Goal: Task Accomplishment & Management: Use online tool/utility

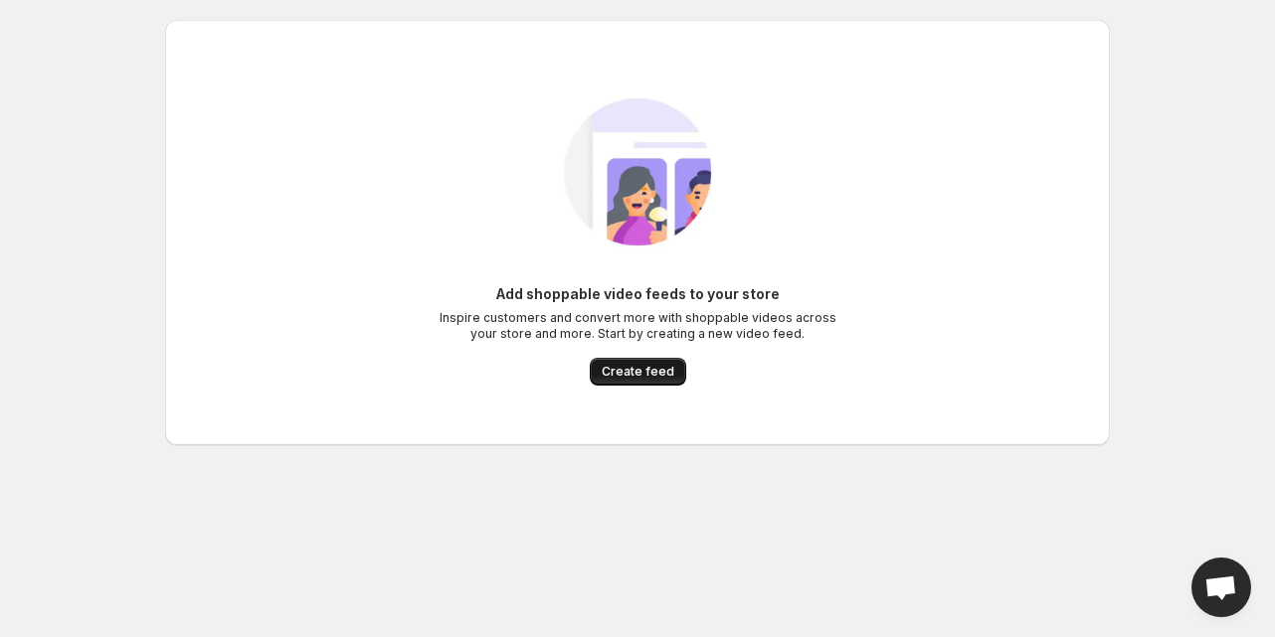
click at [615, 370] on span "Create feed" at bounding box center [638, 372] width 73 height 16
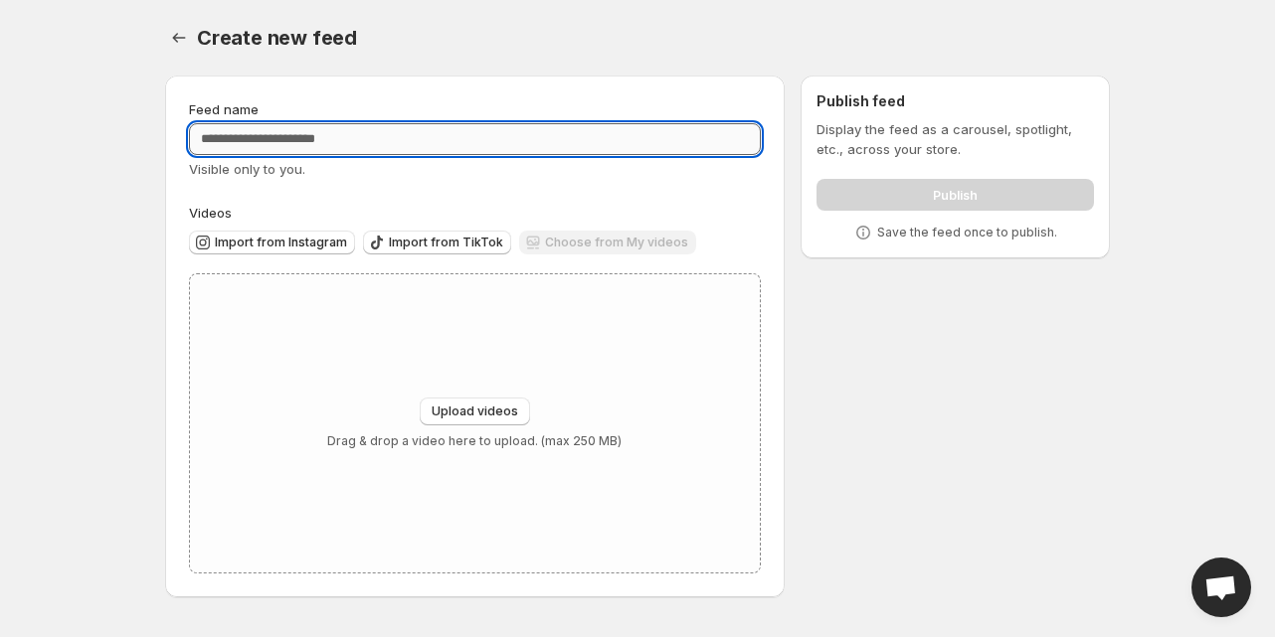
click at [508, 144] on input "Feed name" at bounding box center [475, 139] width 572 height 32
type input "********"
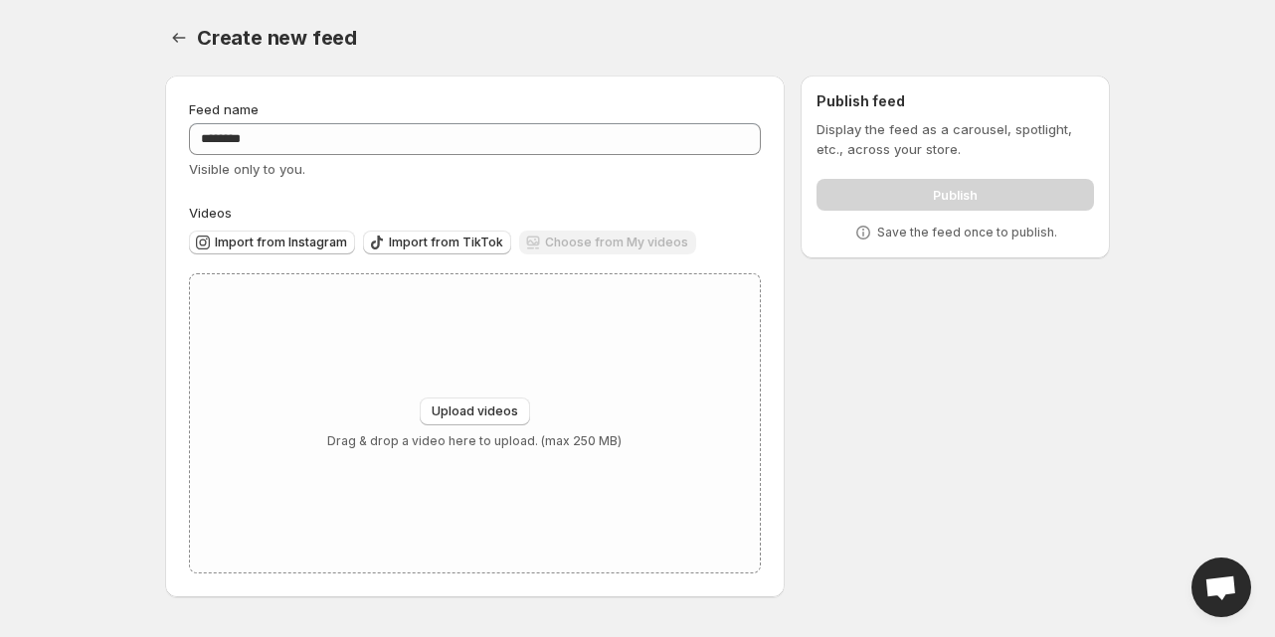
click at [533, 12] on div "Create new feed. This page is ready Create new feed" at bounding box center [637, 38] width 945 height 76
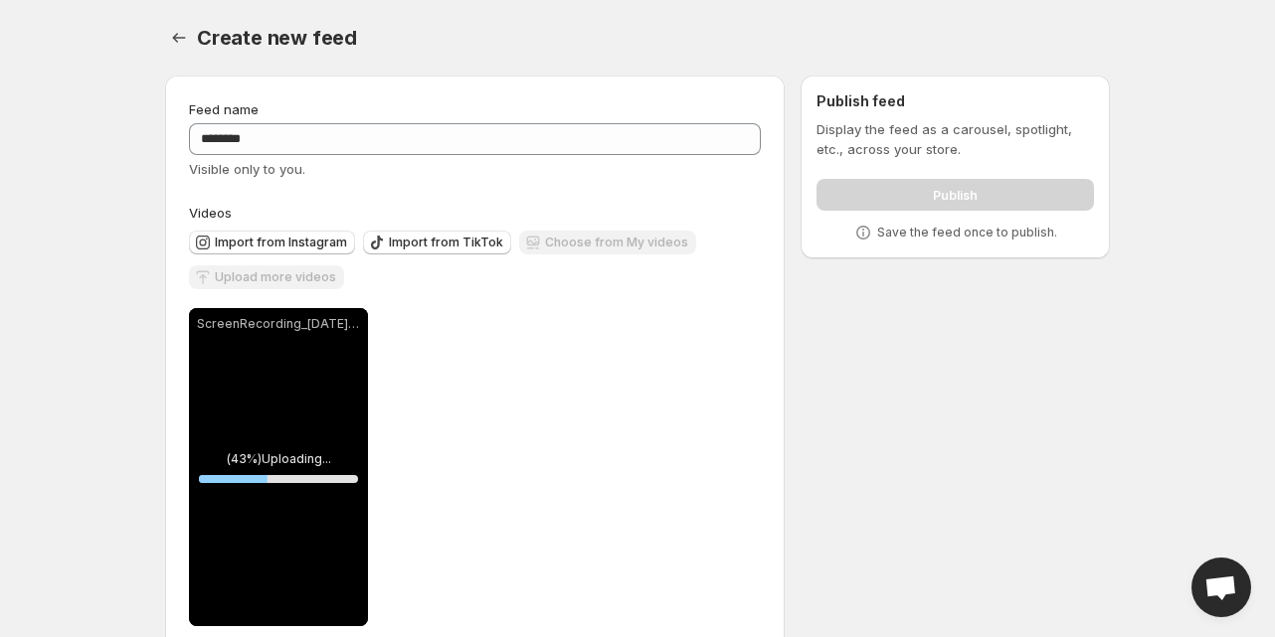
scroll to position [38, 0]
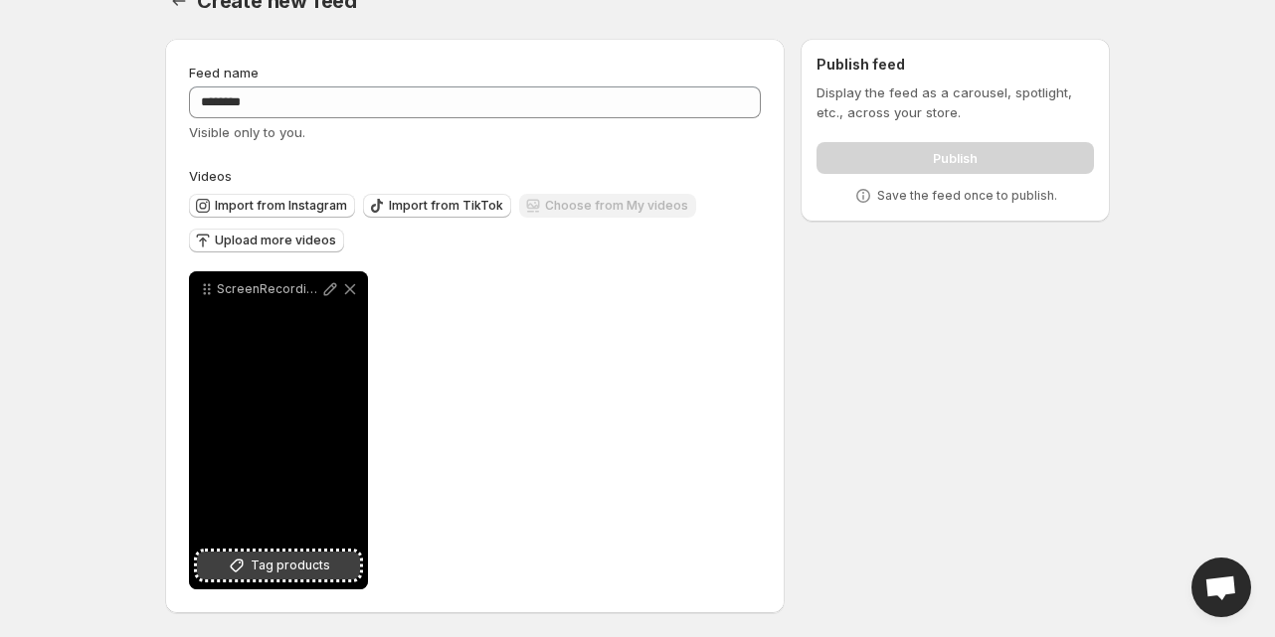
click at [322, 567] on span "Tag products" at bounding box center [291, 566] width 80 height 20
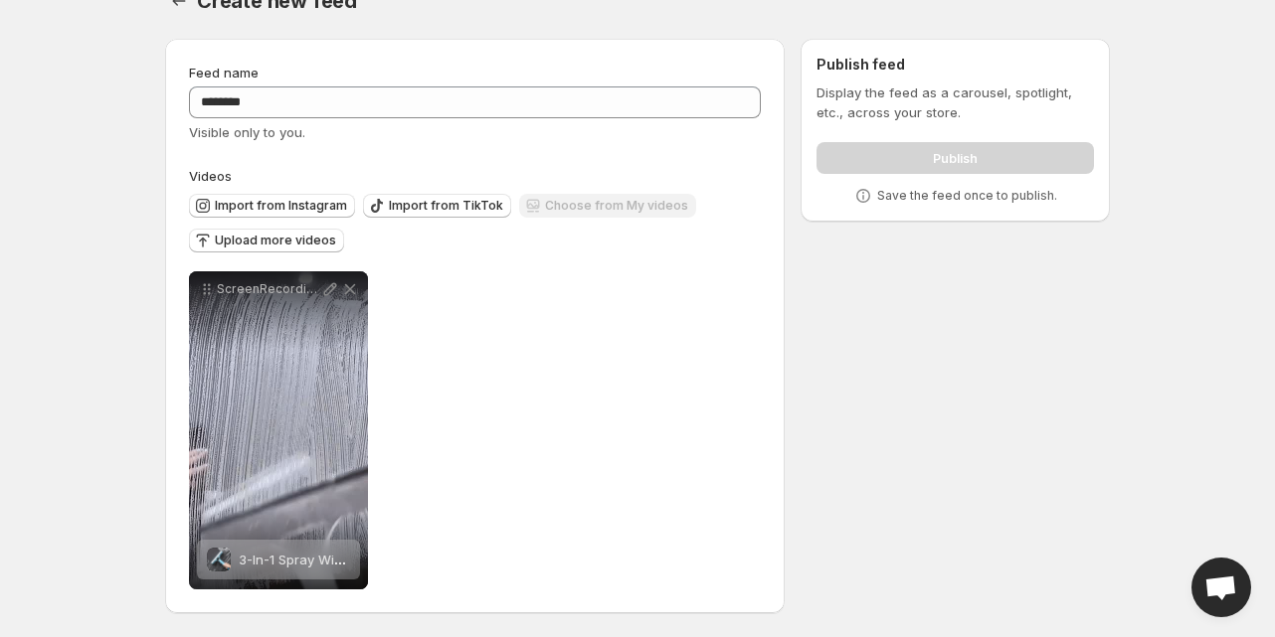
scroll to position [0, 0]
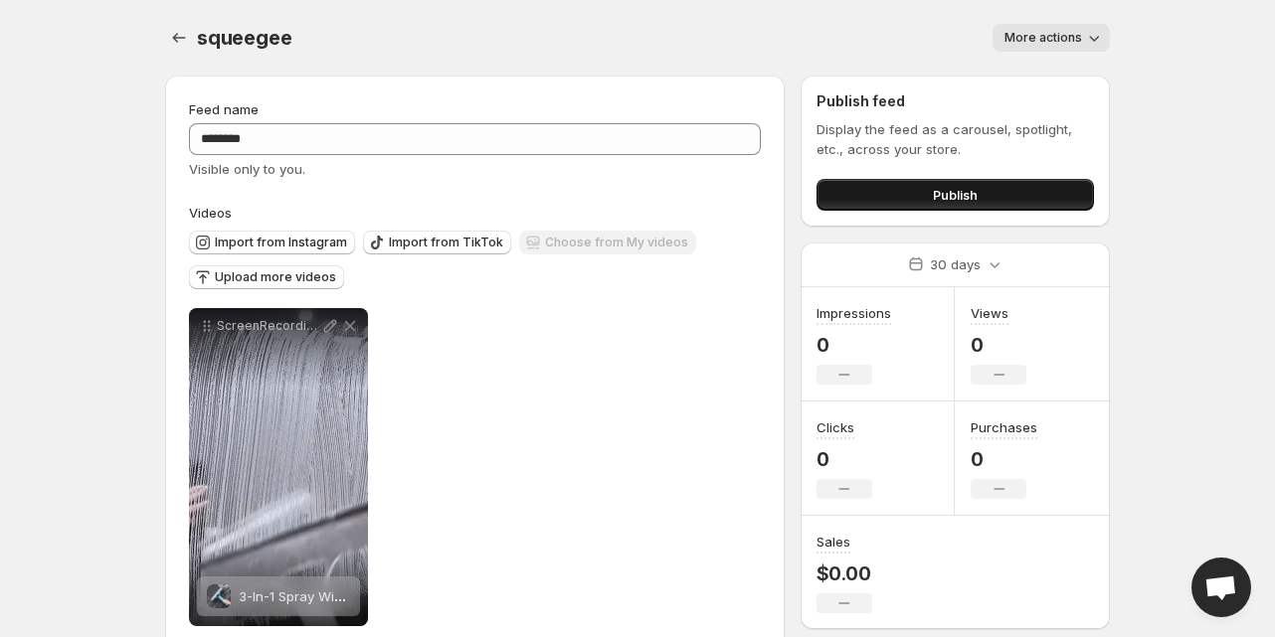
click at [954, 199] on span "Publish" at bounding box center [955, 195] width 45 height 20
